Goal: Information Seeking & Learning: Learn about a topic

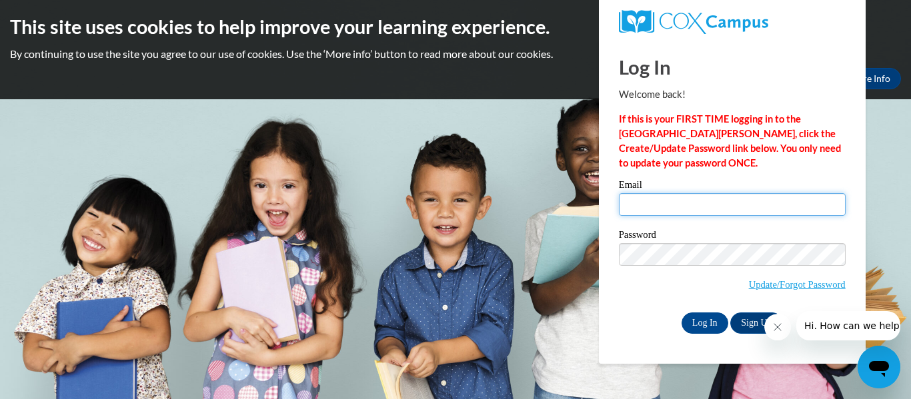
click at [631, 200] on input "Email" at bounding box center [732, 204] width 227 height 23
type input "[EMAIL_ADDRESS][DOMAIN_NAME]"
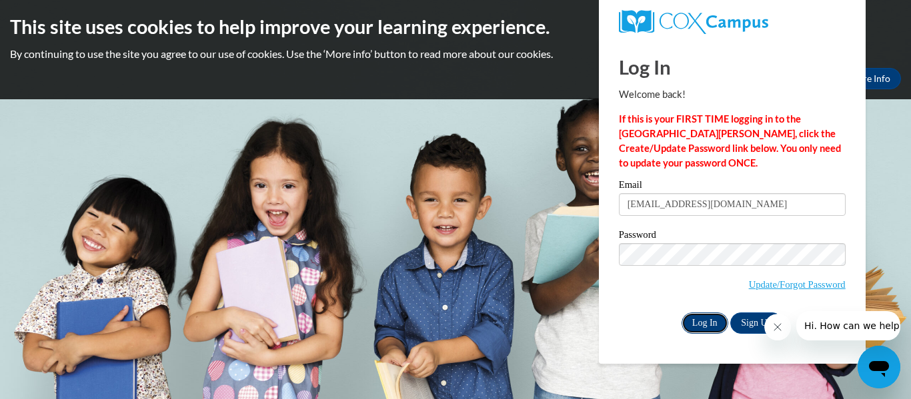
click at [704, 319] on input "Log In" at bounding box center [704, 323] width 47 height 21
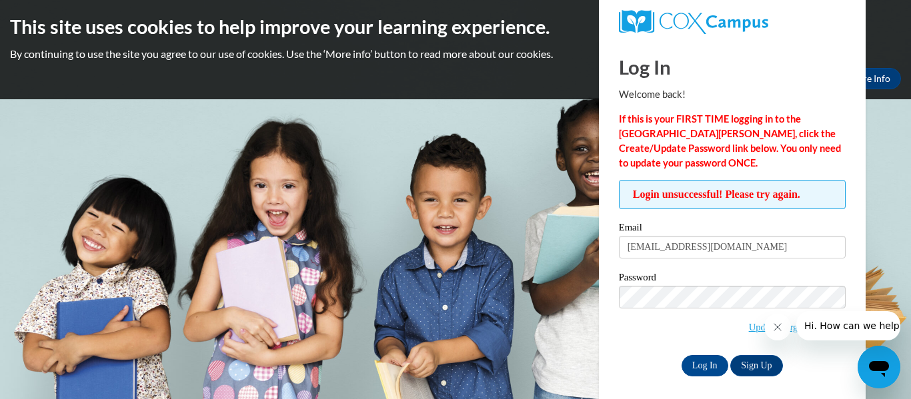
click at [724, 339] on span "Update/Forgot Password" at bounding box center [732, 313] width 227 height 55
click at [725, 325] on span "Update/Forgot Password" at bounding box center [732, 313] width 227 height 55
click at [903, 291] on body "This site uses cookies to help improve your learning experience. By continuing …" at bounding box center [455, 199] width 911 height 399
click at [779, 327] on icon "Close message from company" at bounding box center [777, 327] width 11 height 11
click at [778, 328] on link "Update/Forgot Password" at bounding box center [797, 327] width 97 height 11
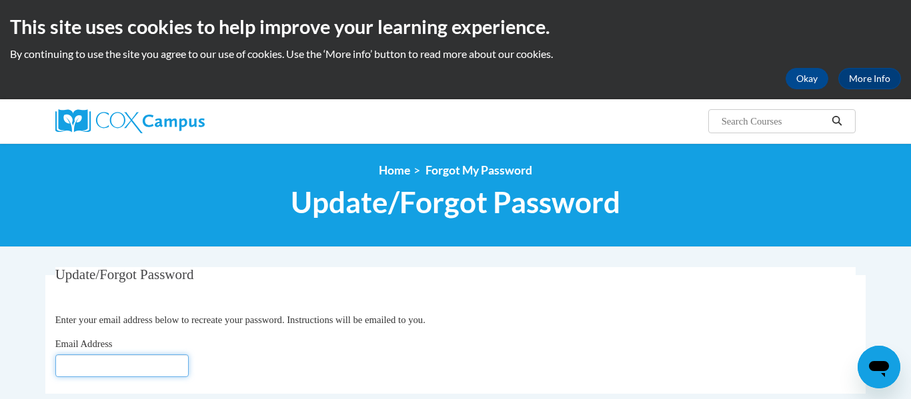
click at [131, 360] on input "Email Address" at bounding box center [121, 366] width 133 height 23
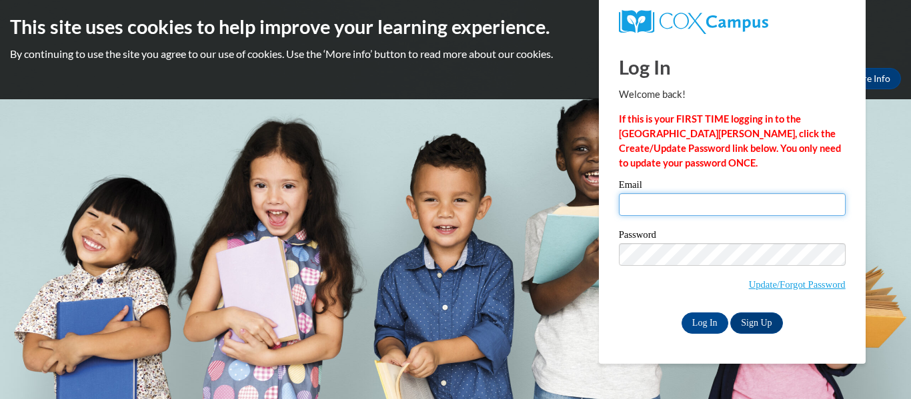
click at [684, 210] on input "Email" at bounding box center [732, 204] width 227 height 23
type input "d_anderson@vwcs.net"
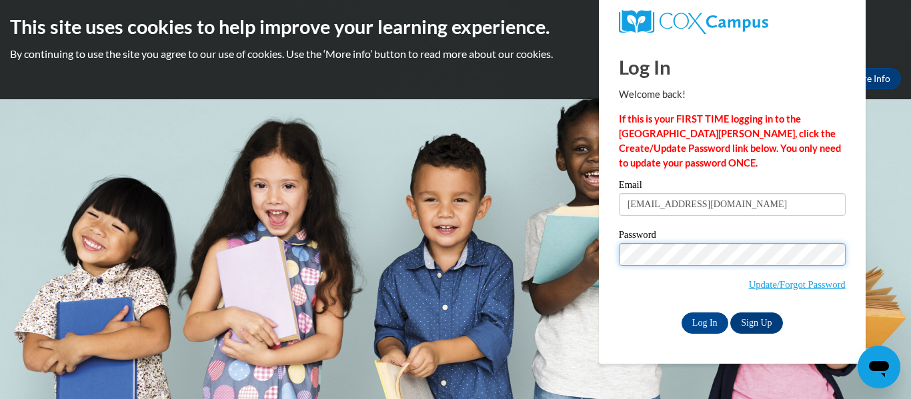
click at [681, 313] on input "Log In" at bounding box center [704, 323] width 47 height 21
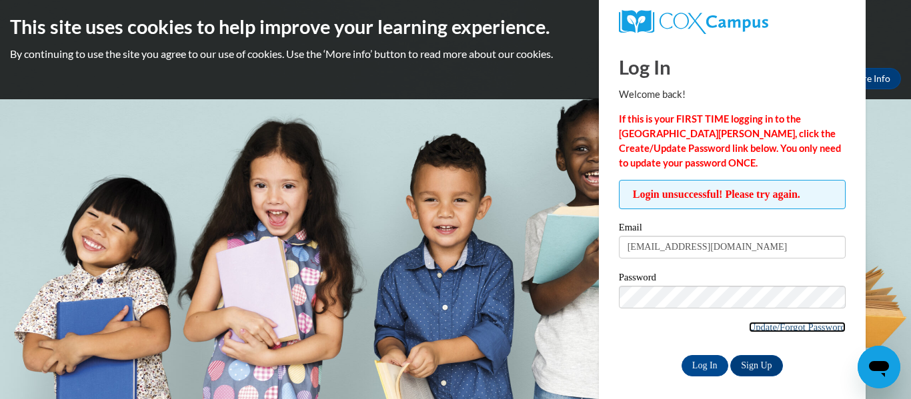
click at [749, 324] on link "Update/Forgot Password" at bounding box center [797, 327] width 97 height 11
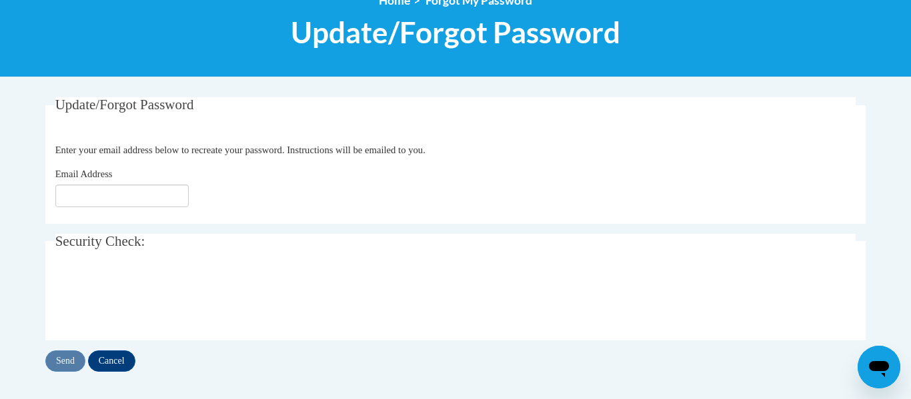
scroll to position [171, 0]
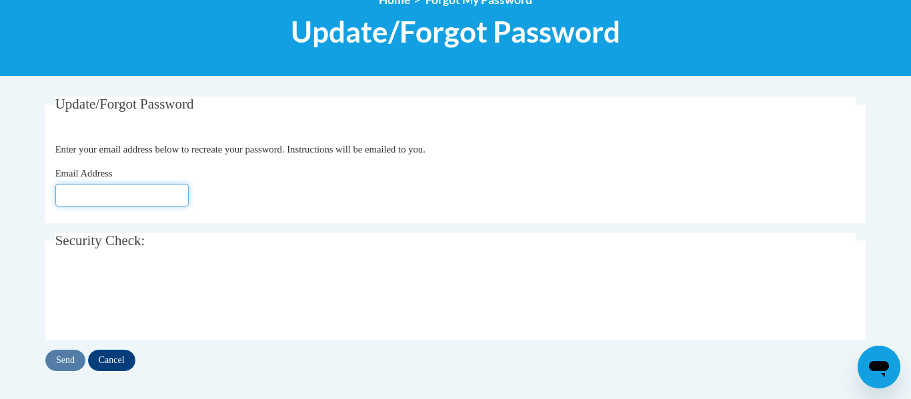
click at [119, 190] on input "Email Address" at bounding box center [121, 195] width 133 height 23
type input "[EMAIL_ADDRESS][DOMAIN_NAME]"
click at [65, 359] on input "Send" at bounding box center [65, 360] width 40 height 21
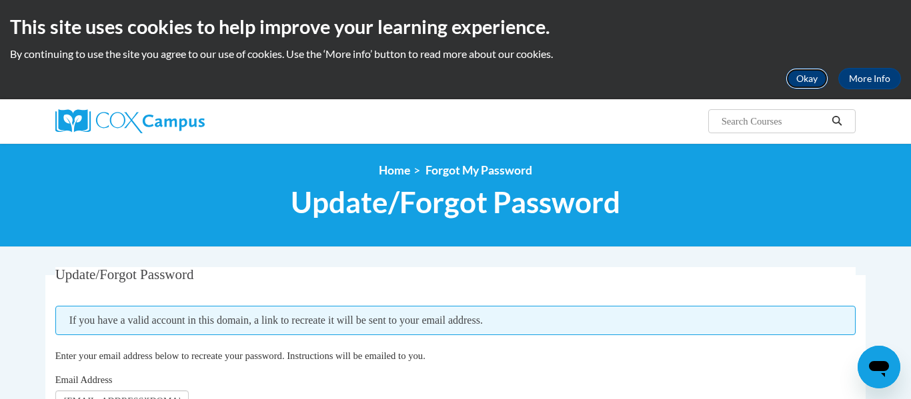
click at [821, 81] on button "Okay" at bounding box center [806, 78] width 43 height 21
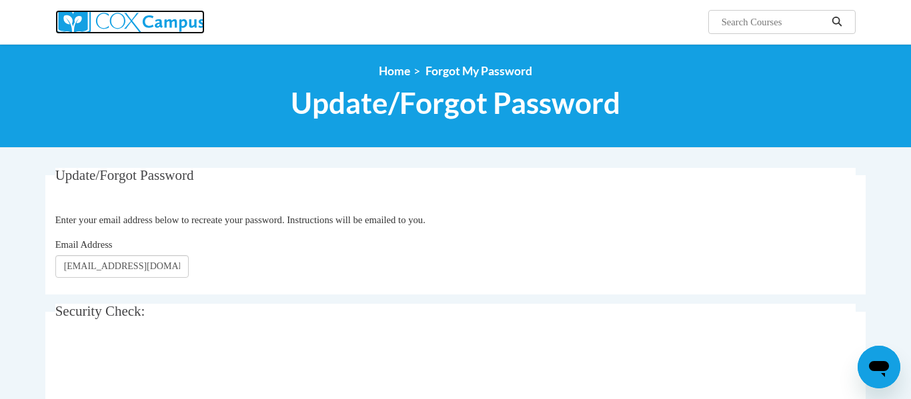
click at [144, 27] on img at bounding box center [129, 22] width 149 height 24
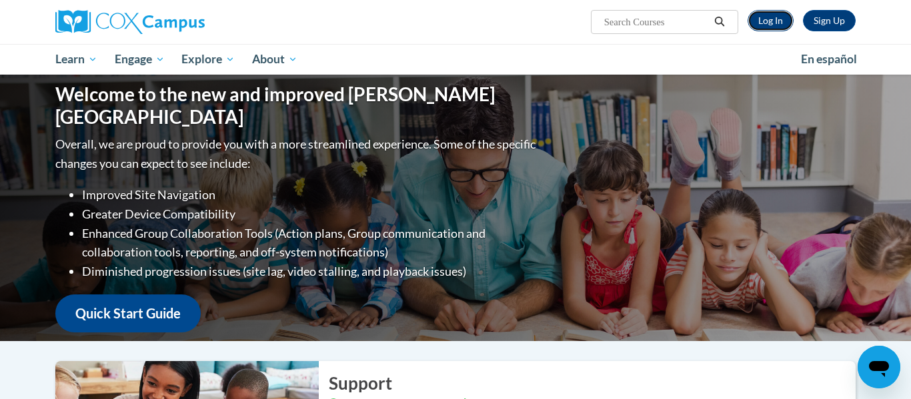
click at [763, 27] on link "Log In" at bounding box center [770, 20] width 46 height 21
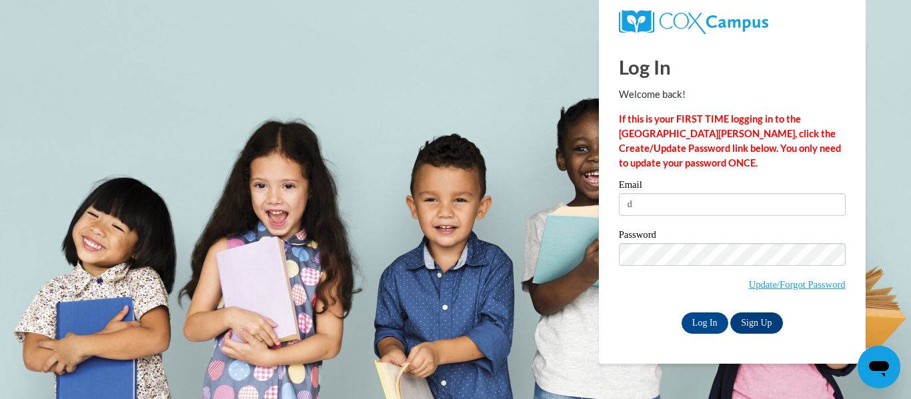
type input "[EMAIL_ADDRESS][DOMAIN_NAME]"
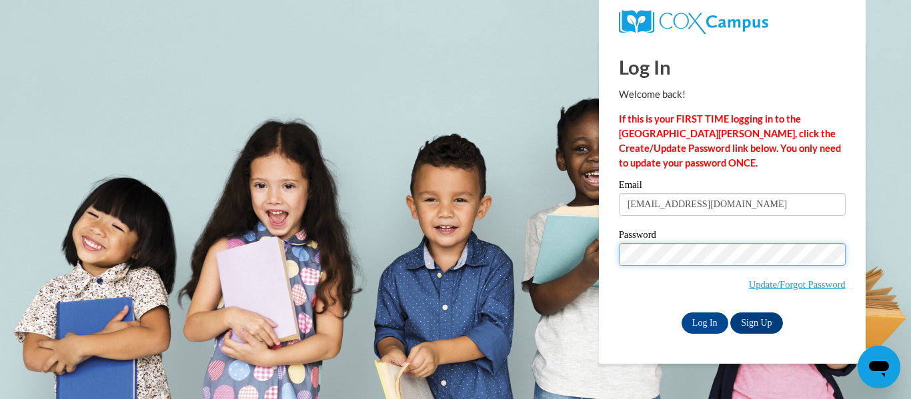
click at [681, 313] on input "Log In" at bounding box center [704, 323] width 47 height 21
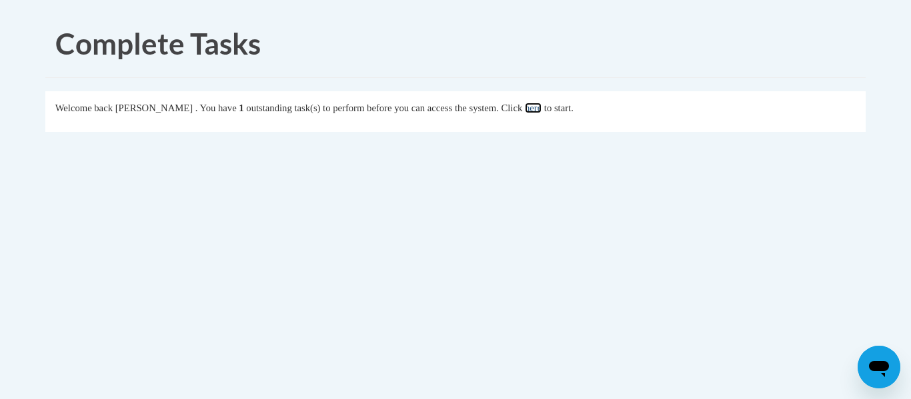
click at [541, 106] on link "here" at bounding box center [533, 108] width 17 height 11
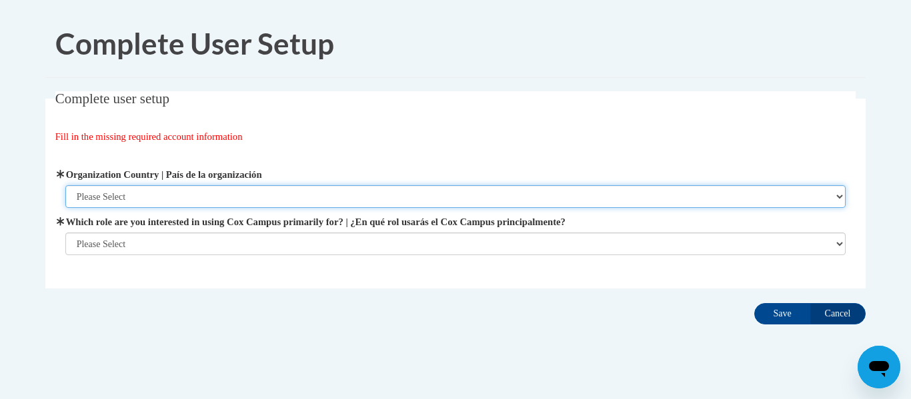
click at [489, 193] on select "Please Select [GEOGRAPHIC_DATA] | [GEOGRAPHIC_DATA] Outside of [GEOGRAPHIC_DATA…" at bounding box center [455, 196] width 781 height 23
select select "ad49bcad-a171-4b2e-b99c-48b446064914"
click at [65, 185] on select "Please Select [GEOGRAPHIC_DATA] | [GEOGRAPHIC_DATA] Outside of [GEOGRAPHIC_DATA…" at bounding box center [455, 196] width 781 height 23
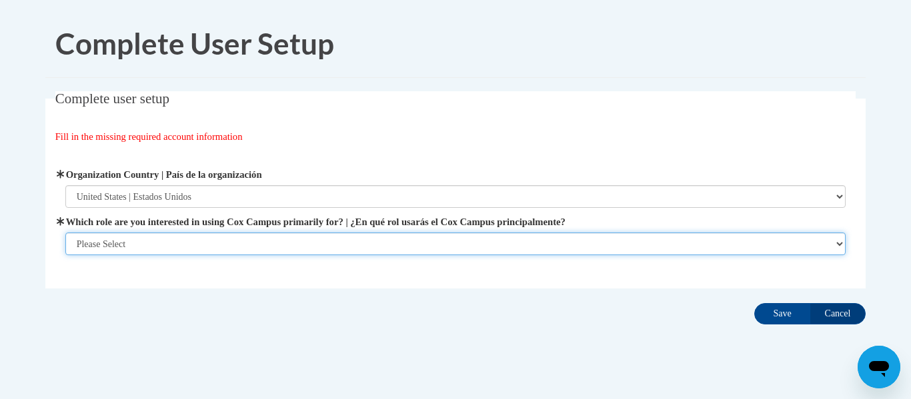
click at [360, 248] on select "Please Select College/University | Colegio/Universidad Community/Nonprofit Part…" at bounding box center [455, 244] width 781 height 23
select select "fbf2d438-af2f-41f8-98f1-81c410e29de3"
click at [65, 233] on select "Please Select College/University | Colegio/Universidad Community/Nonprofit Part…" at bounding box center [455, 244] width 781 height 23
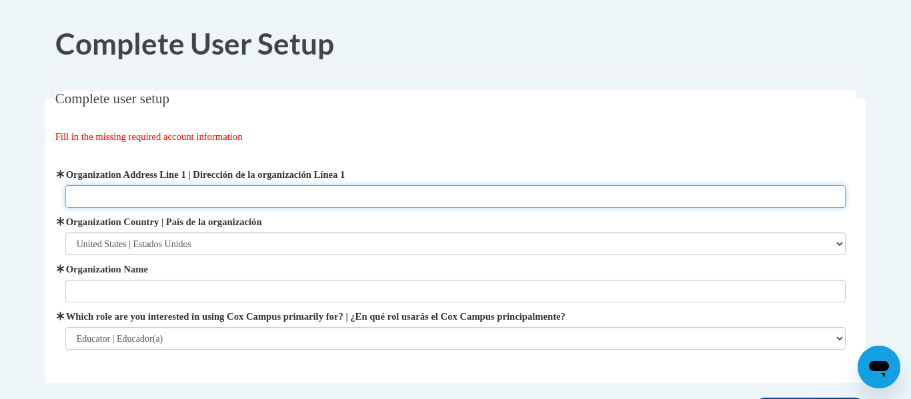
click at [330, 186] on input "Organization Address Line 1 | Dirección de la organización Línea 1" at bounding box center [455, 196] width 781 height 23
type input "1120 buckeye drive"
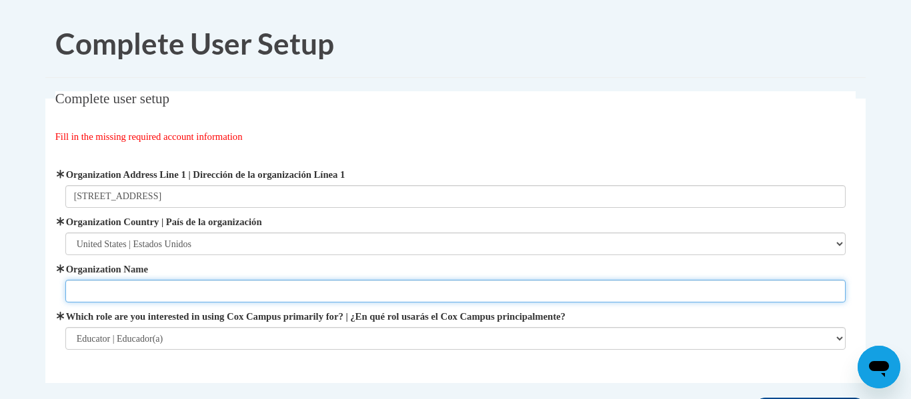
click at [238, 299] on input "Organization Name" at bounding box center [455, 291] width 781 height 23
type input "Van wert early childhood center"
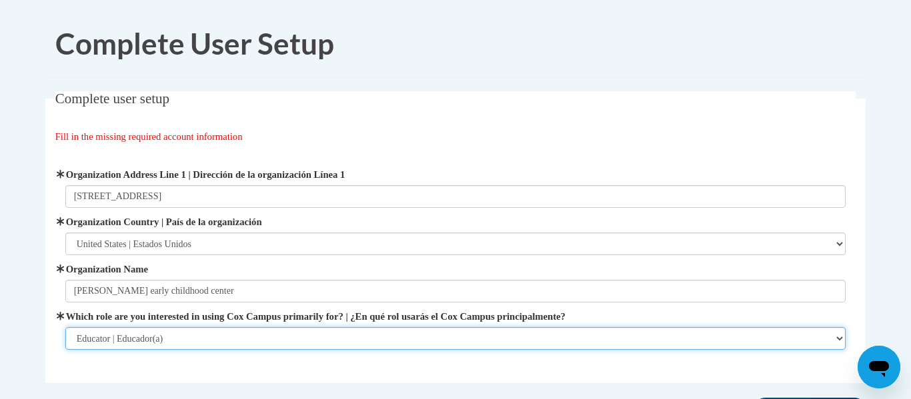
click at [237, 335] on select "Please Select College/University | Colegio/Universidad Community/Nonprofit Part…" at bounding box center [455, 338] width 781 height 23
click at [65, 327] on select "Please Select College/University | Colegio/Universidad Community/Nonprofit Part…" at bounding box center [455, 338] width 781 height 23
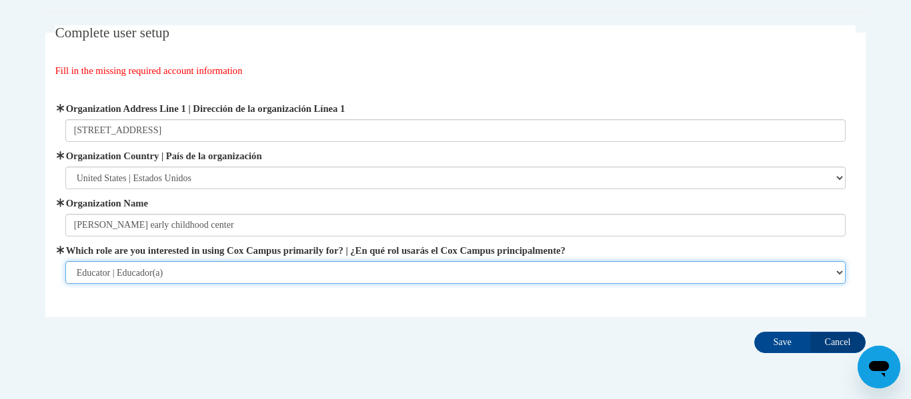
scroll to position [68, 0]
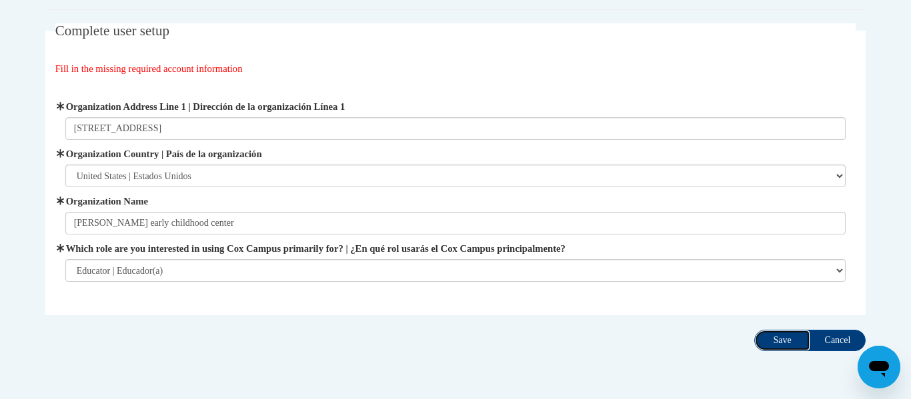
click at [801, 344] on input "Save" at bounding box center [782, 340] width 56 height 21
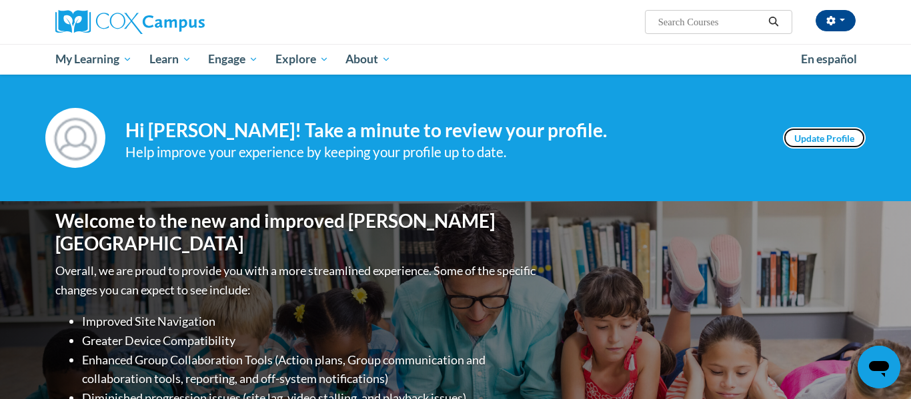
click at [788, 143] on link "Update Profile" at bounding box center [824, 137] width 83 height 21
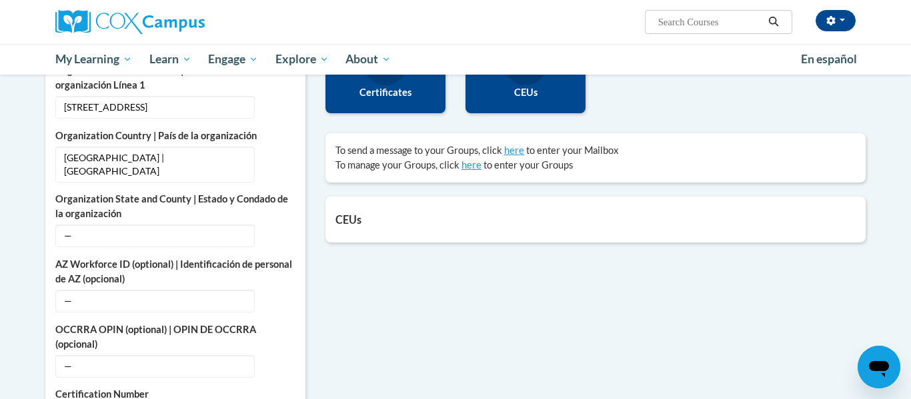
scroll to position [373, 0]
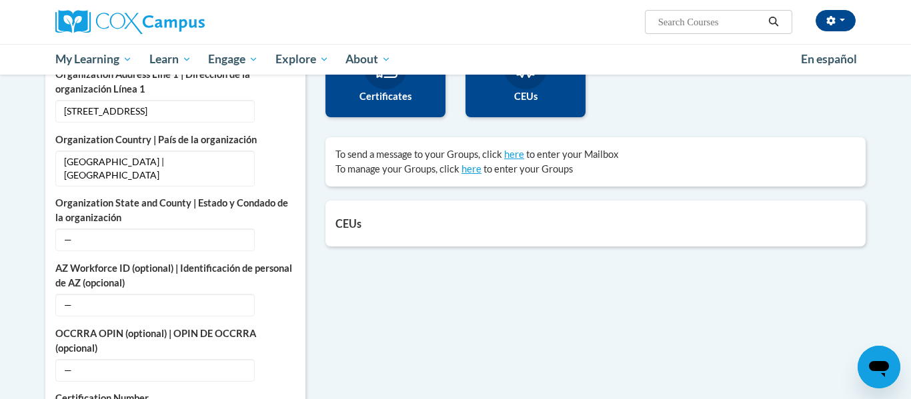
click at [691, 15] on input "Search..." at bounding box center [710, 22] width 107 height 16
type input "building World knowledge"
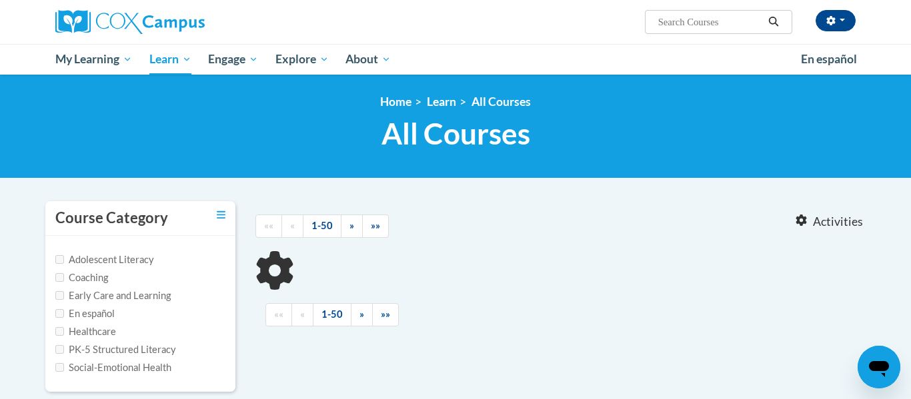
type input "building World knowledge"
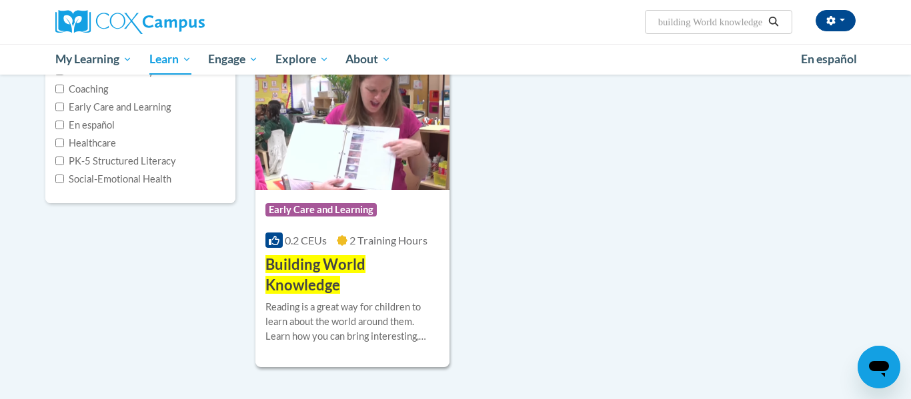
scroll to position [191, 0]
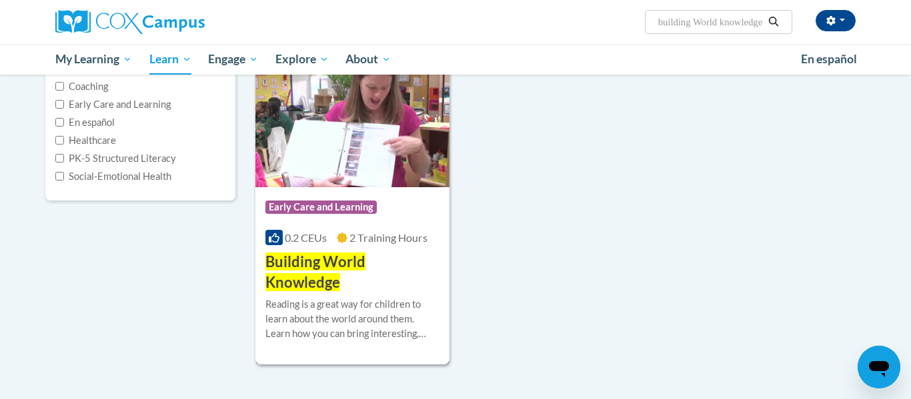
click at [375, 208] on span "Early Care and Learning" at bounding box center [322, 209] width 115 height 17
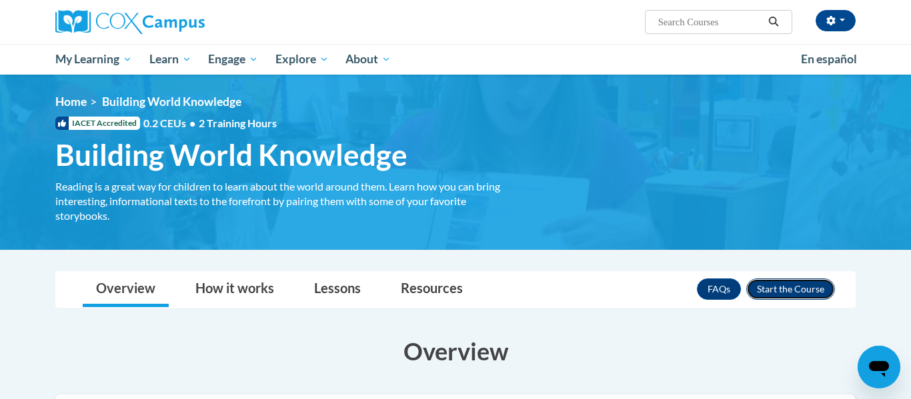
click at [785, 292] on button "Enroll" at bounding box center [790, 289] width 89 height 21
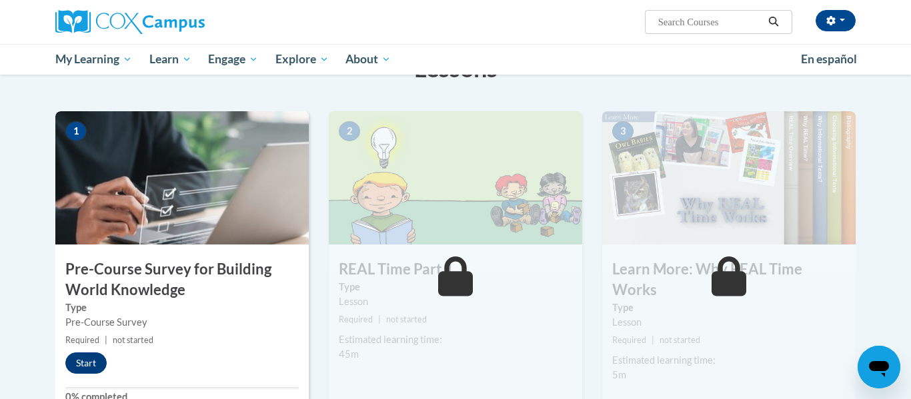
scroll to position [247, 0]
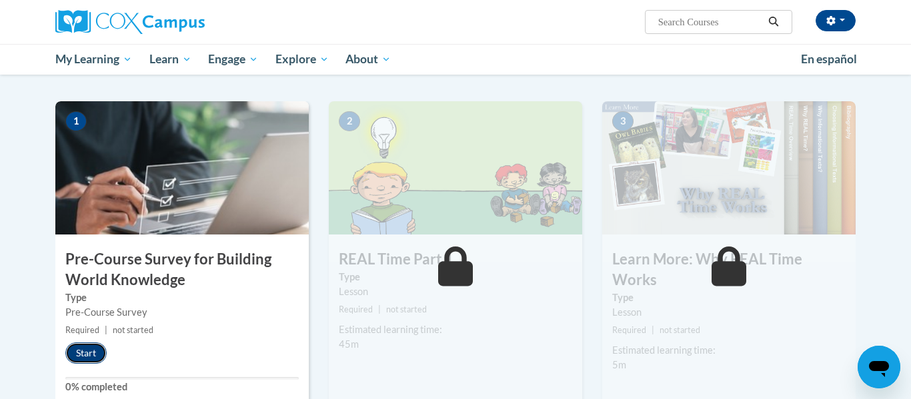
click at [91, 348] on button "Start" at bounding box center [85, 353] width 41 height 21
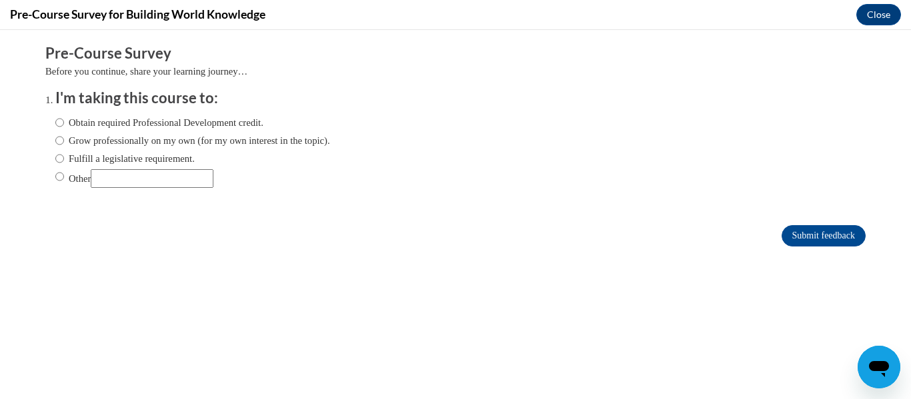
scroll to position [0, 0]
click at [61, 122] on input "Obtain required Professional Development credit." at bounding box center [59, 122] width 9 height 15
radio input "true"
click at [782, 231] on input "Submit feedback" at bounding box center [823, 235] width 84 height 21
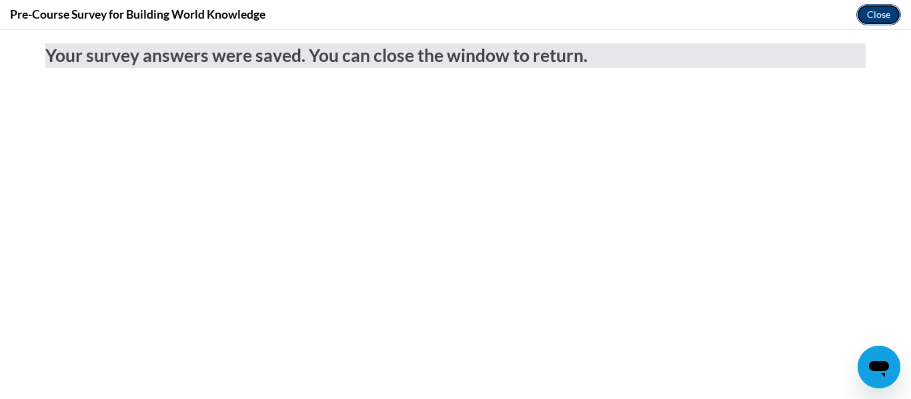
click at [893, 16] on button "Close" at bounding box center [878, 14] width 45 height 21
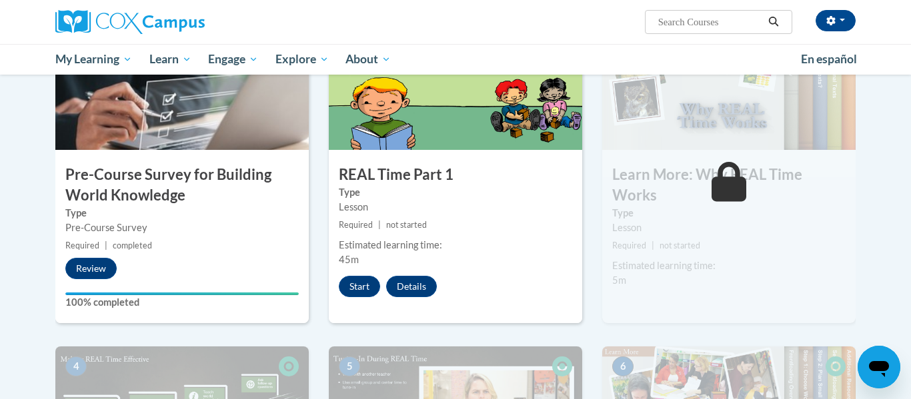
scroll to position [334, 0]
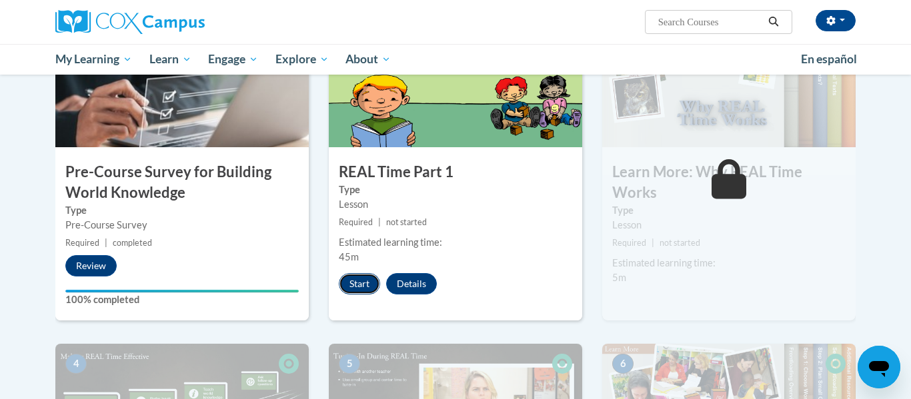
click at [353, 289] on button "Start" at bounding box center [359, 283] width 41 height 21
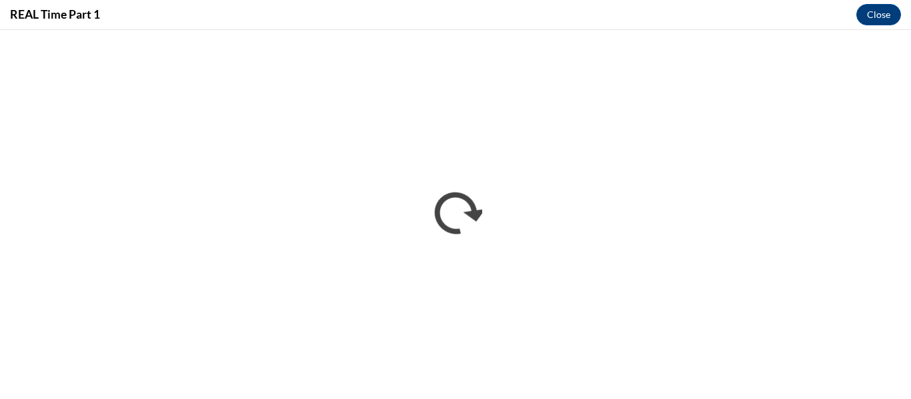
scroll to position [0, 0]
